Goal: Book appointment/travel/reservation

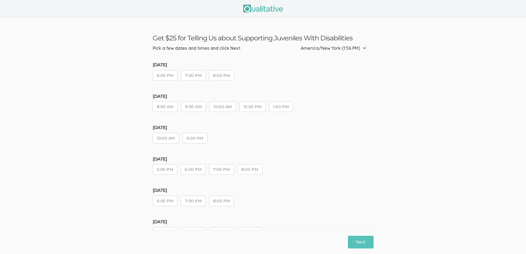
click at [196, 170] on button "6:00 PM" at bounding box center [193, 169] width 25 height 10
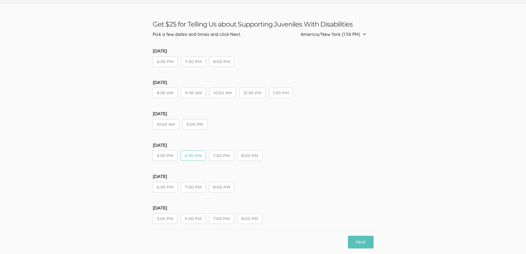
scroll to position [21, 0]
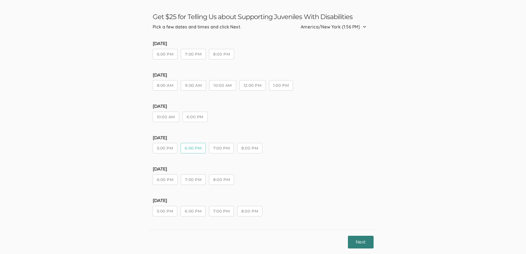
click at [363, 240] on button "Next" at bounding box center [360, 241] width 25 height 13
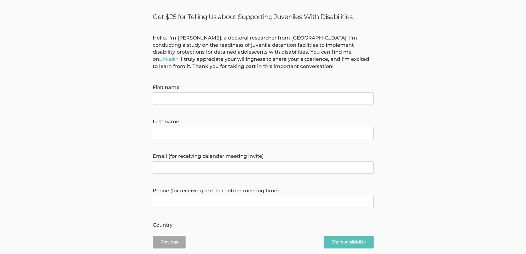
scroll to position [0, 0]
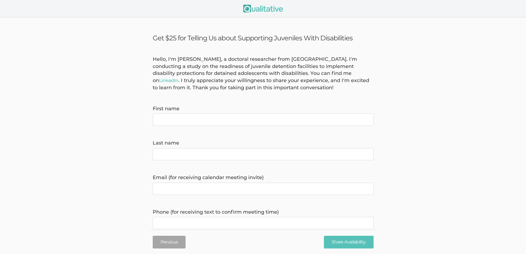
click at [203, 121] on name "First name" at bounding box center [263, 120] width 221 height 12
type name "[PERSON_NAME]"
type invite\) "[EMAIL_ADDRESS][DOMAIN_NAME]"
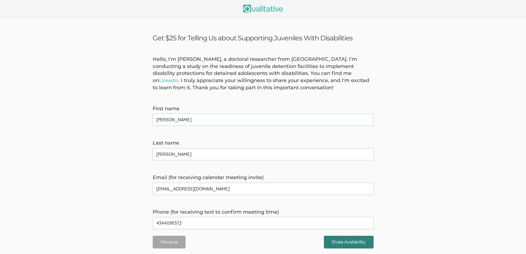
type time\) "4344095372"
click at [351, 239] on input "Share Availability" at bounding box center [348, 241] width 49 height 13
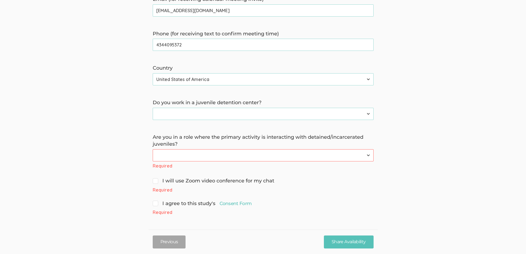
click at [185, 111] on select "Yes No" at bounding box center [263, 114] width 221 height 12
select select "0"
click at [153, 108] on select "Yes No" at bounding box center [263, 114] width 221 height 12
click at [189, 154] on select "Yes No" at bounding box center [263, 155] width 221 height 12
select select "0"
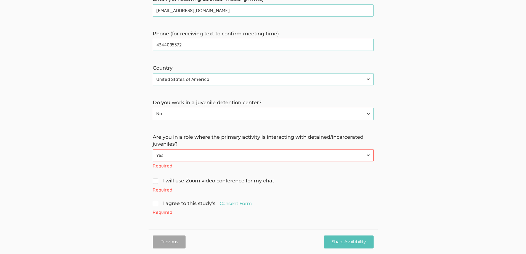
click at [153, 157] on select "Yes No" at bounding box center [263, 155] width 221 height 12
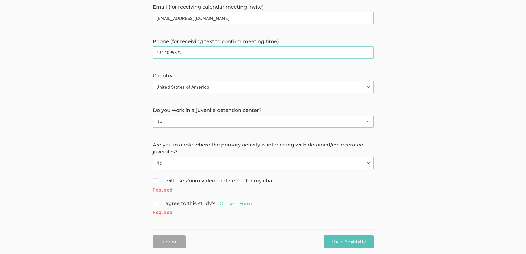
click at [128, 175] on form "Hello, I'm [PERSON_NAME], a doctoral researcher from [GEOGRAPHIC_DATA]. I'm con…" at bounding box center [263, 50] width 526 height 330
click at [156, 181] on input "I will use Zoom video conference for my chat" at bounding box center [155, 180] width 4 height 4
checkbox input "true"
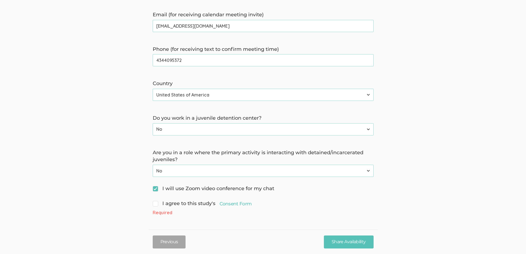
scroll to position [163, 0]
click at [155, 205] on span "I agree to this study's Consent Form" at bounding box center [202, 203] width 99 height 7
click at [155, 205] on input "I agree to this study's Consent Form" at bounding box center [155, 203] width 4 height 4
checkbox input "true"
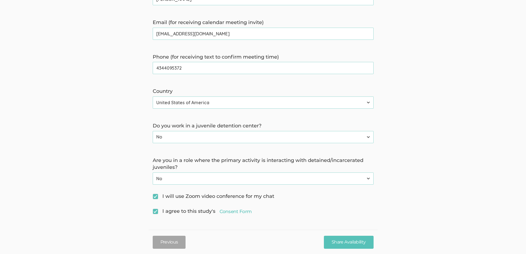
scroll to position [155, 0]
click at [340, 242] on input "Share Availability" at bounding box center [348, 241] width 49 height 13
